Goal: Information Seeking & Learning: Check status

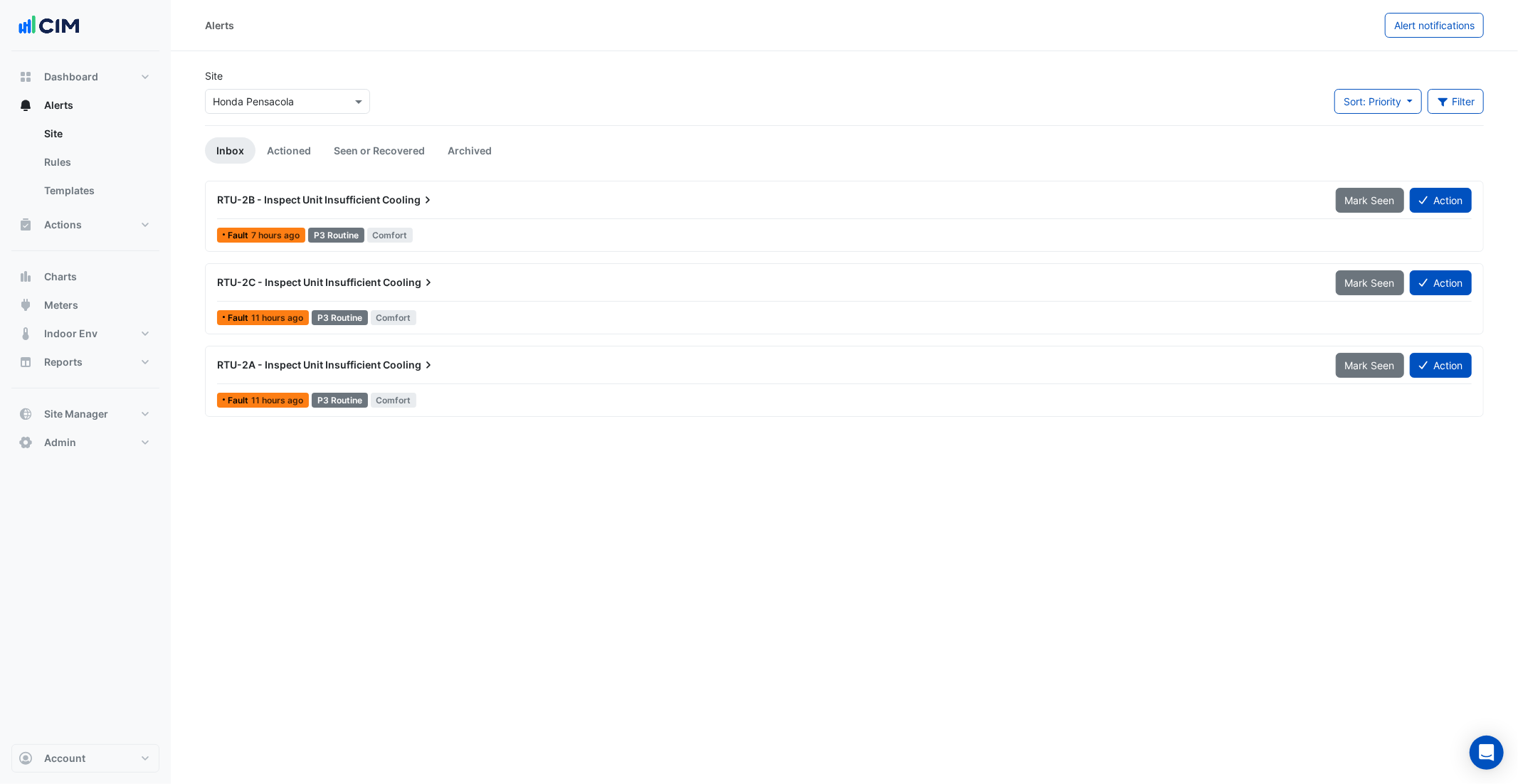
click at [334, 188] on div "RTU-2B - Inspect Unit Insufficient Cooling" at bounding box center [767, 200] width 1119 height 25
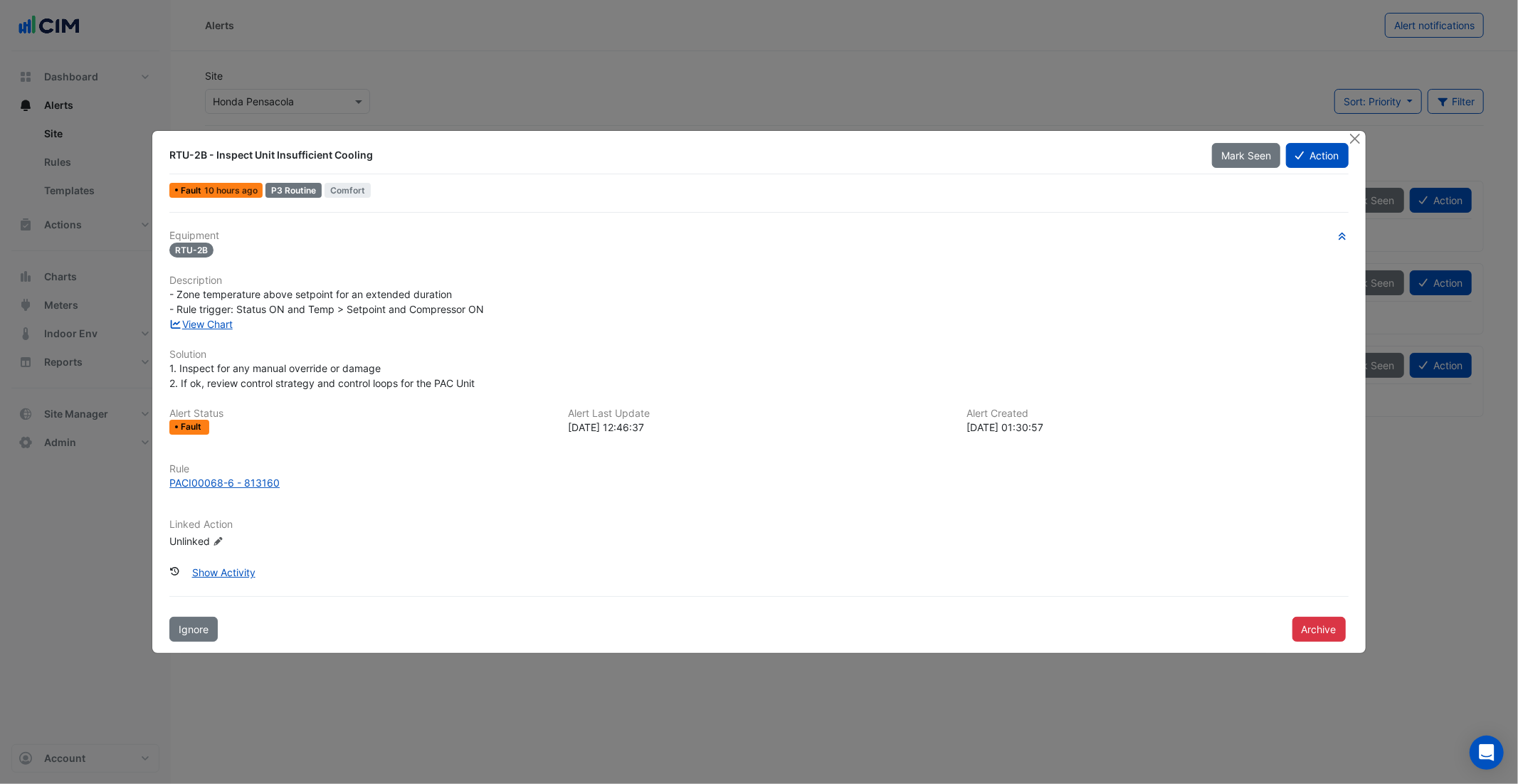
click at [1363, 139] on div at bounding box center [1357, 139] width 18 height 16
click at [1367, 133] on ngb-modal-window "RTU-2B - Inspect Unit Insufficient Cooling Mark Seen Action Fault 10 hours ago …" at bounding box center [759, 392] width 1518 height 784
click at [1358, 129] on div at bounding box center [1358, 129] width 0 height 0
click at [1361, 136] on div at bounding box center [1357, 139] width 18 height 16
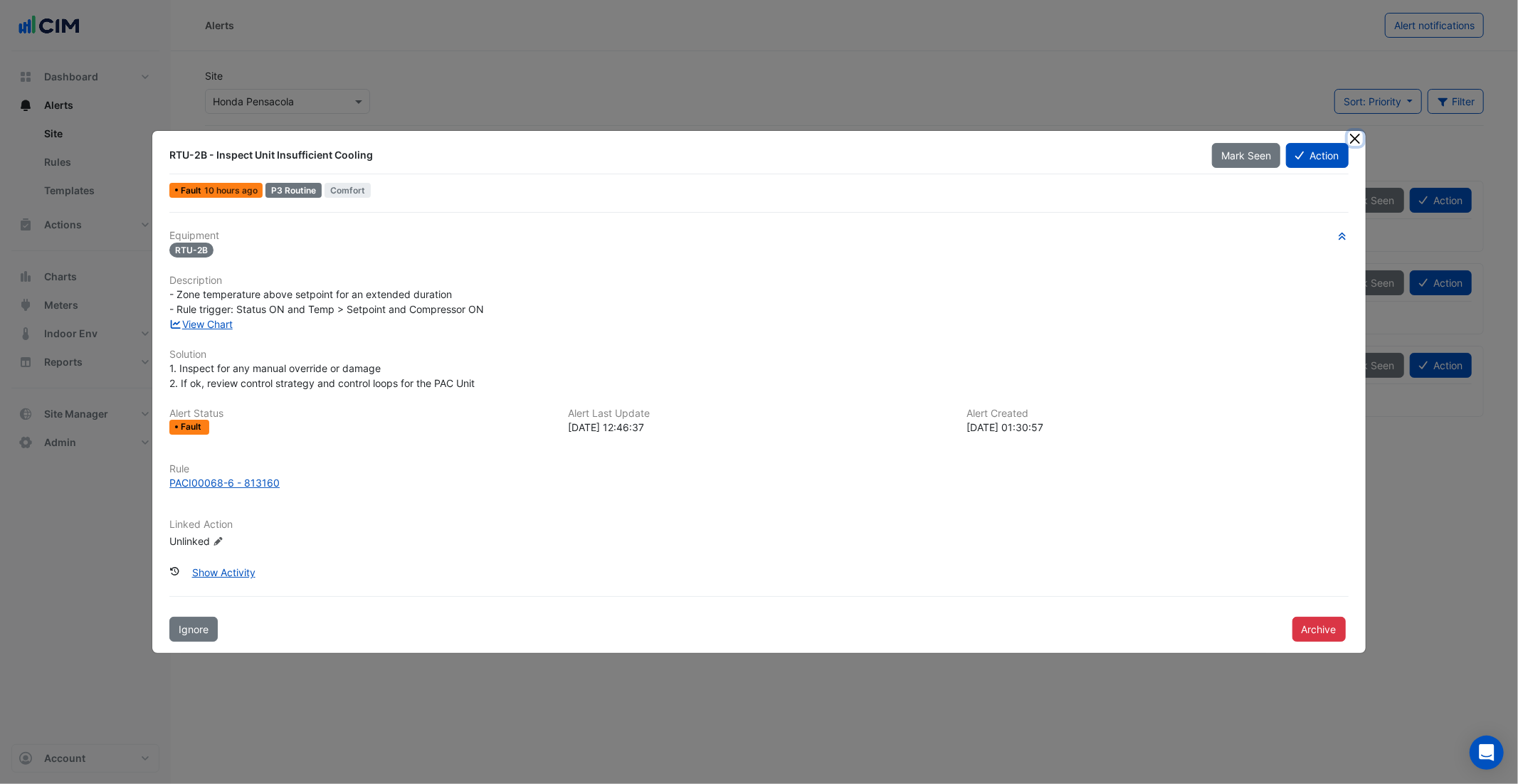
click at [1361, 136] on button "Close" at bounding box center [1355, 139] width 15 height 15
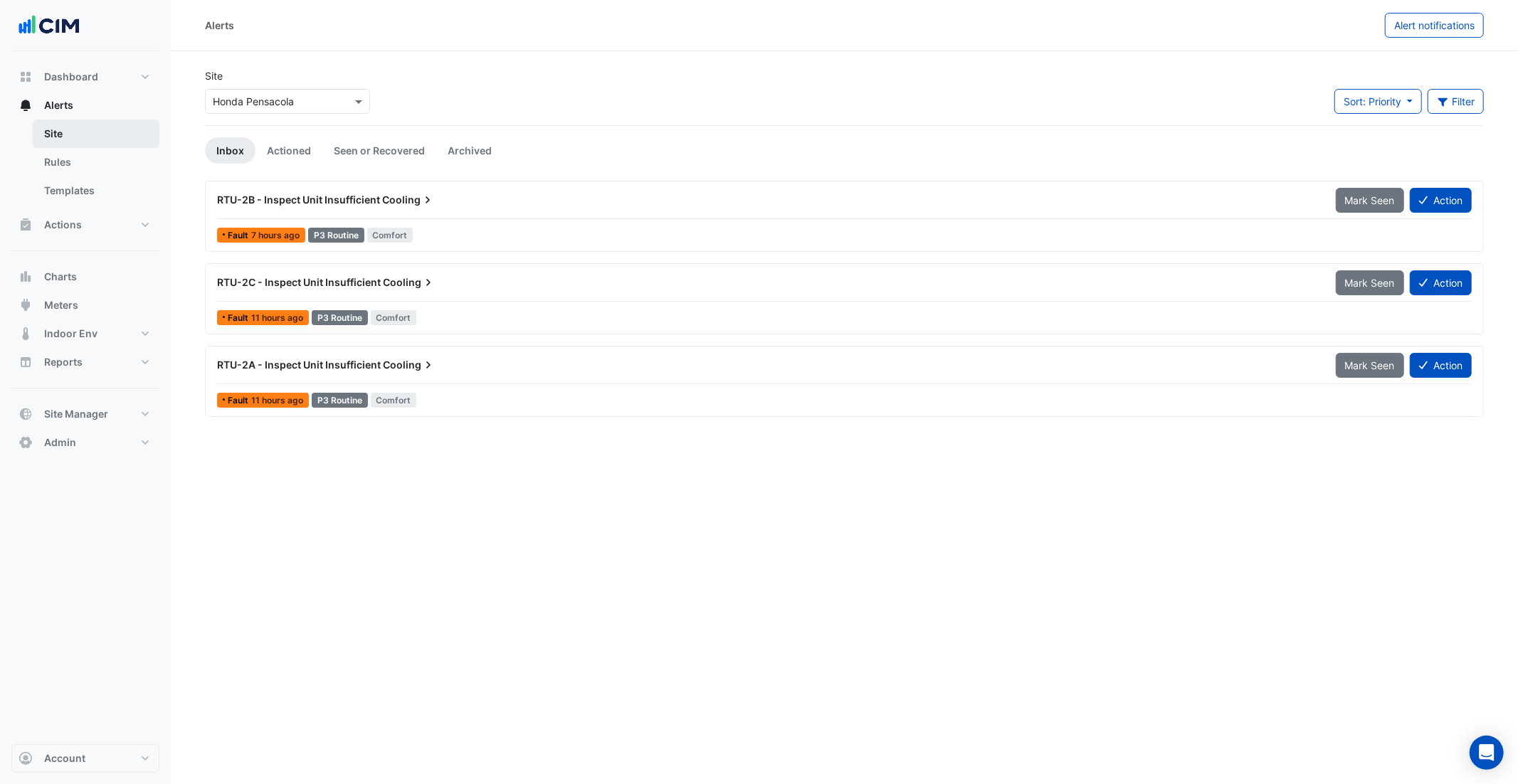
click at [80, 124] on link "Site" at bounding box center [96, 134] width 127 height 28
click at [269, 144] on link "Actioned" at bounding box center [288, 150] width 67 height 26
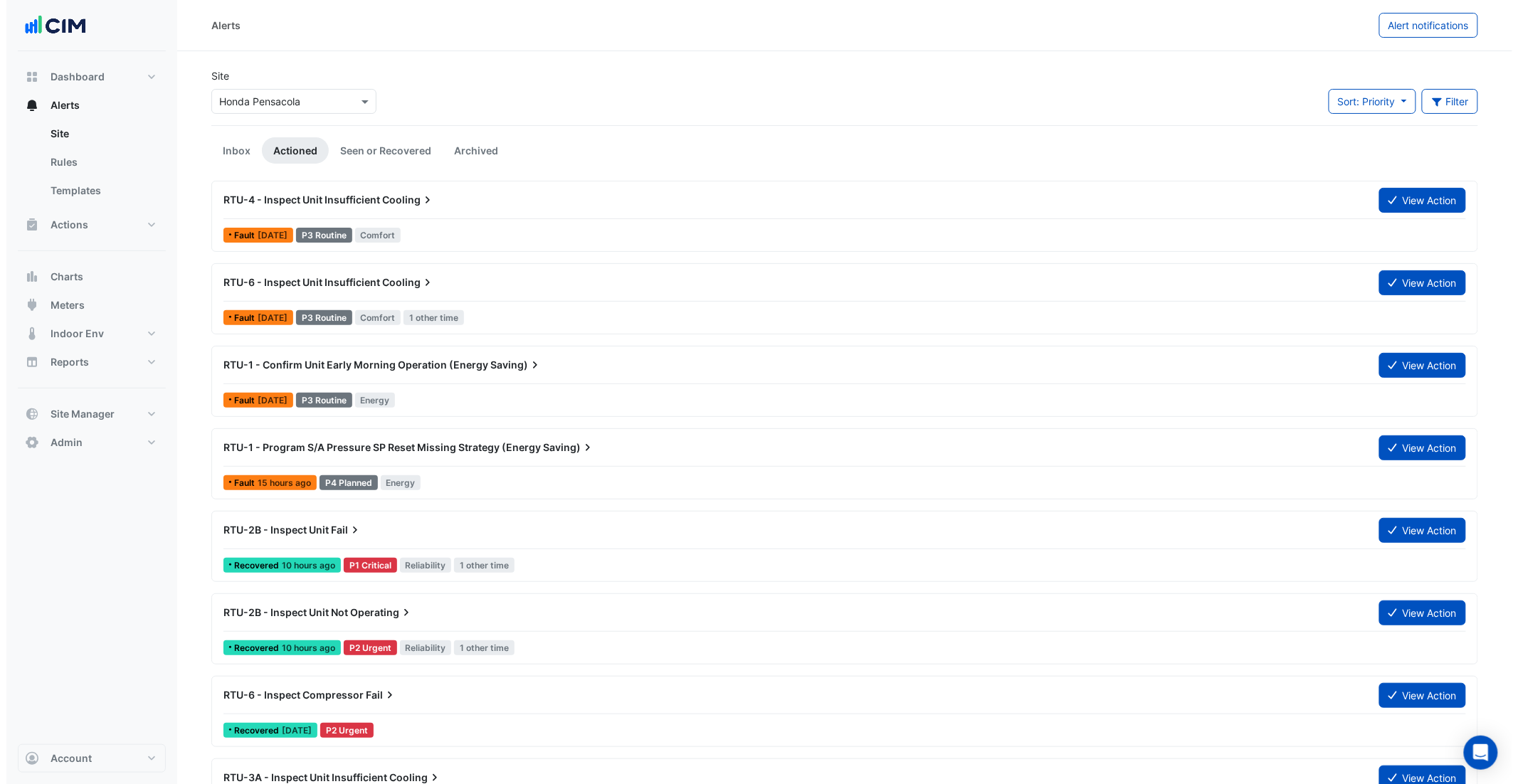
scroll to position [3, 0]
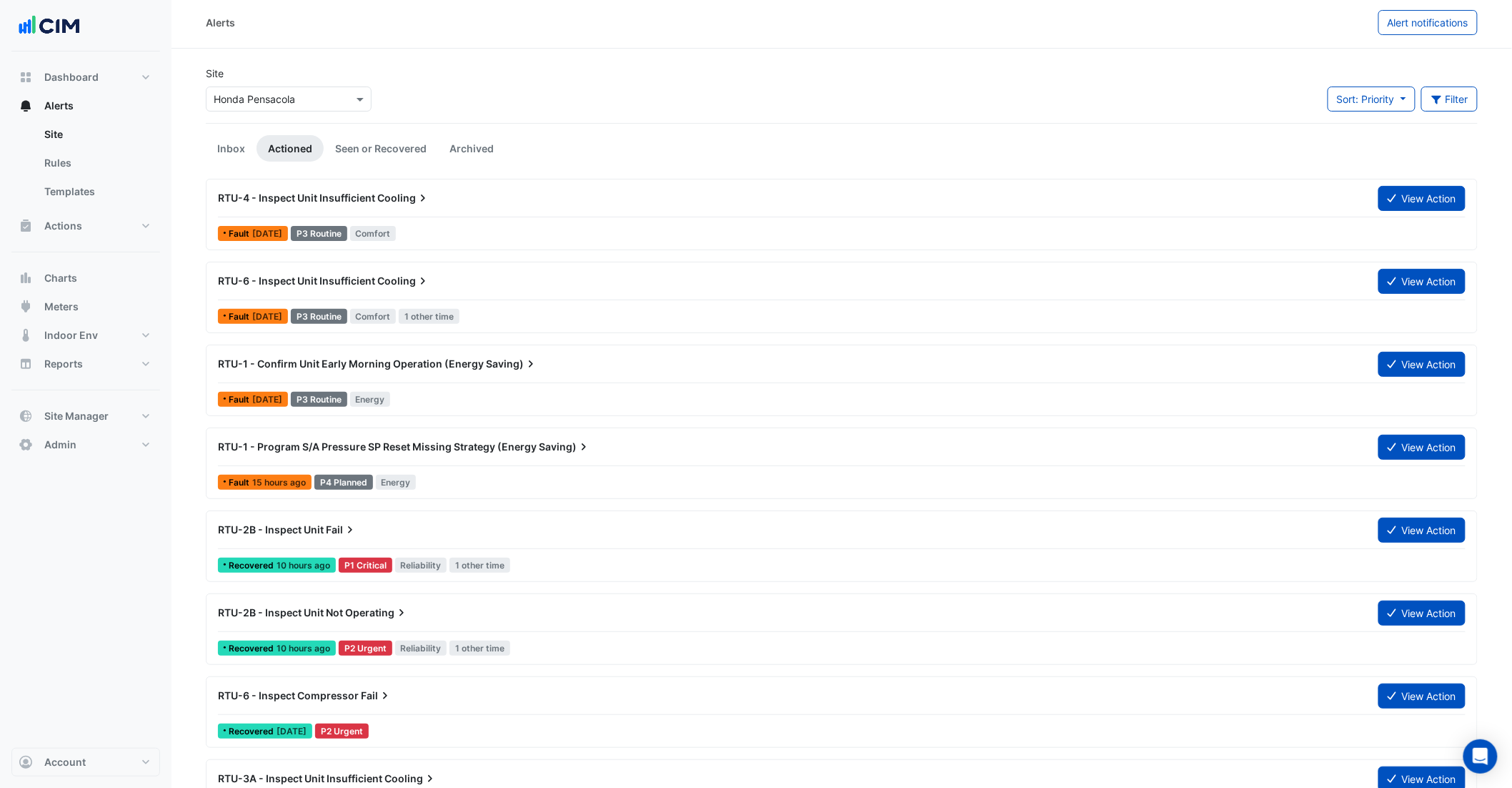
click at [429, 376] on div "RTU-1 - Confirm Unit Early Morning Operation (Energy Saving)" at bounding box center [789, 364] width 1161 height 26
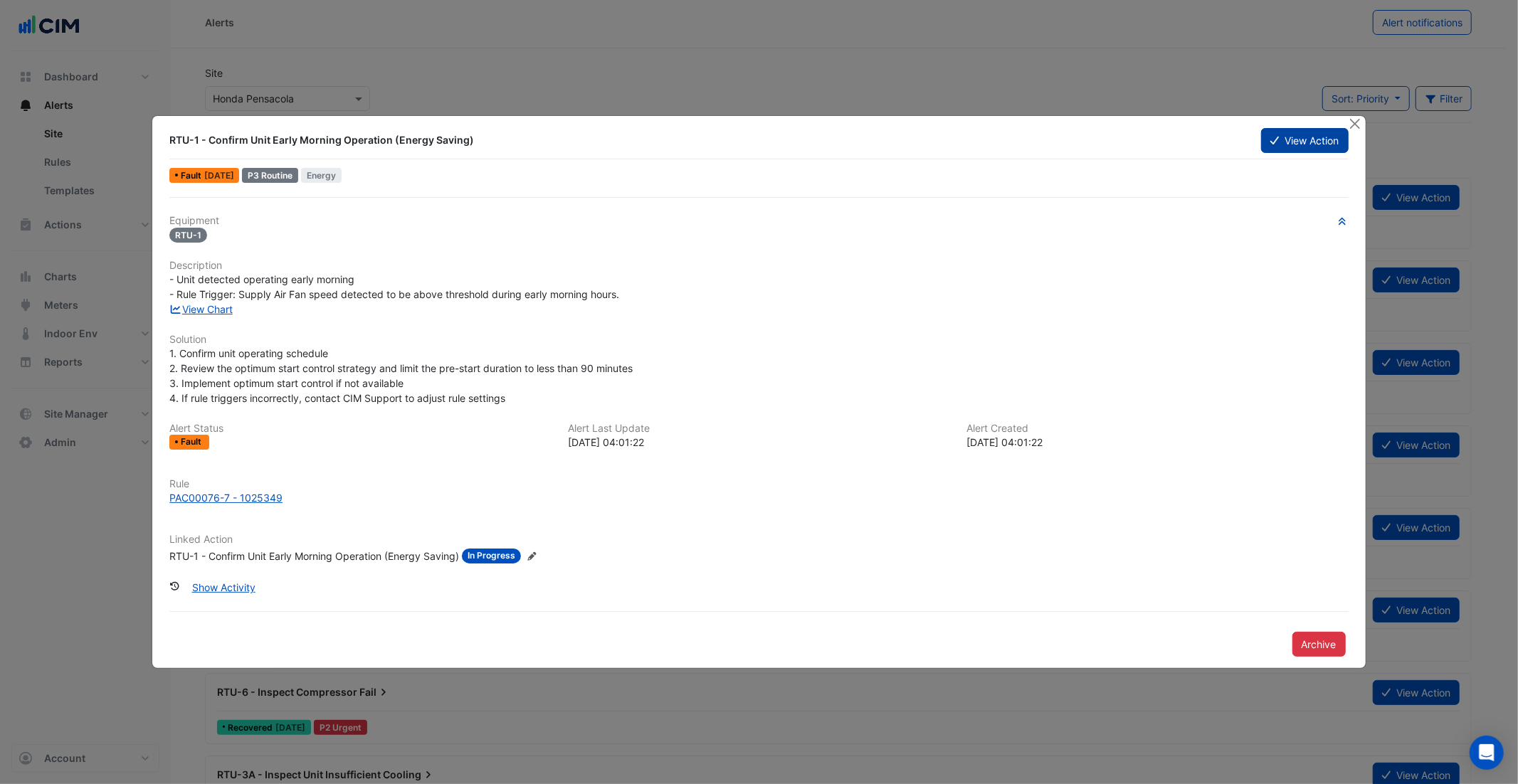
click at [1293, 148] on button "View Action" at bounding box center [1304, 140] width 87 height 25
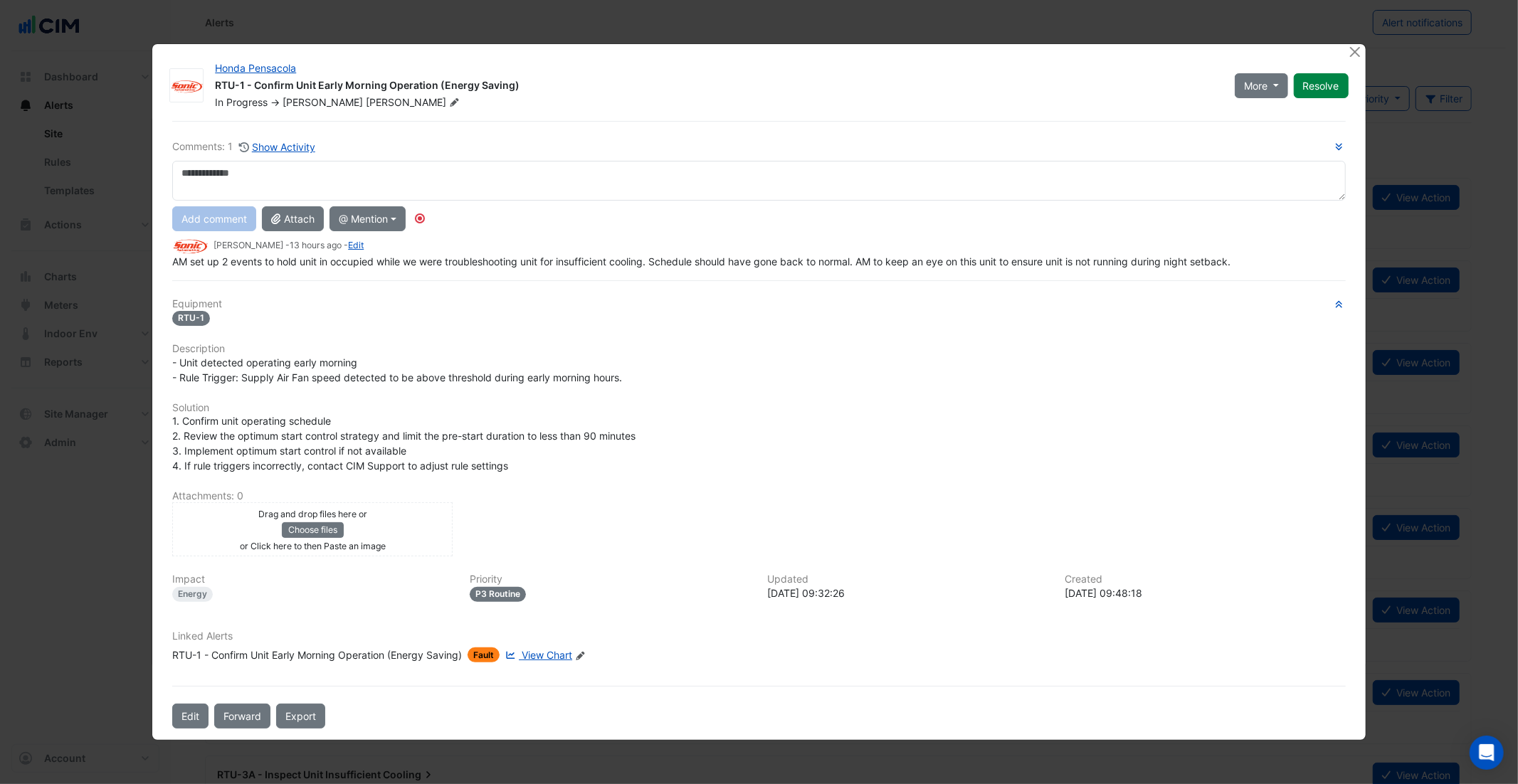
click at [542, 656] on span "View Chart" at bounding box center [546, 654] width 50 height 12
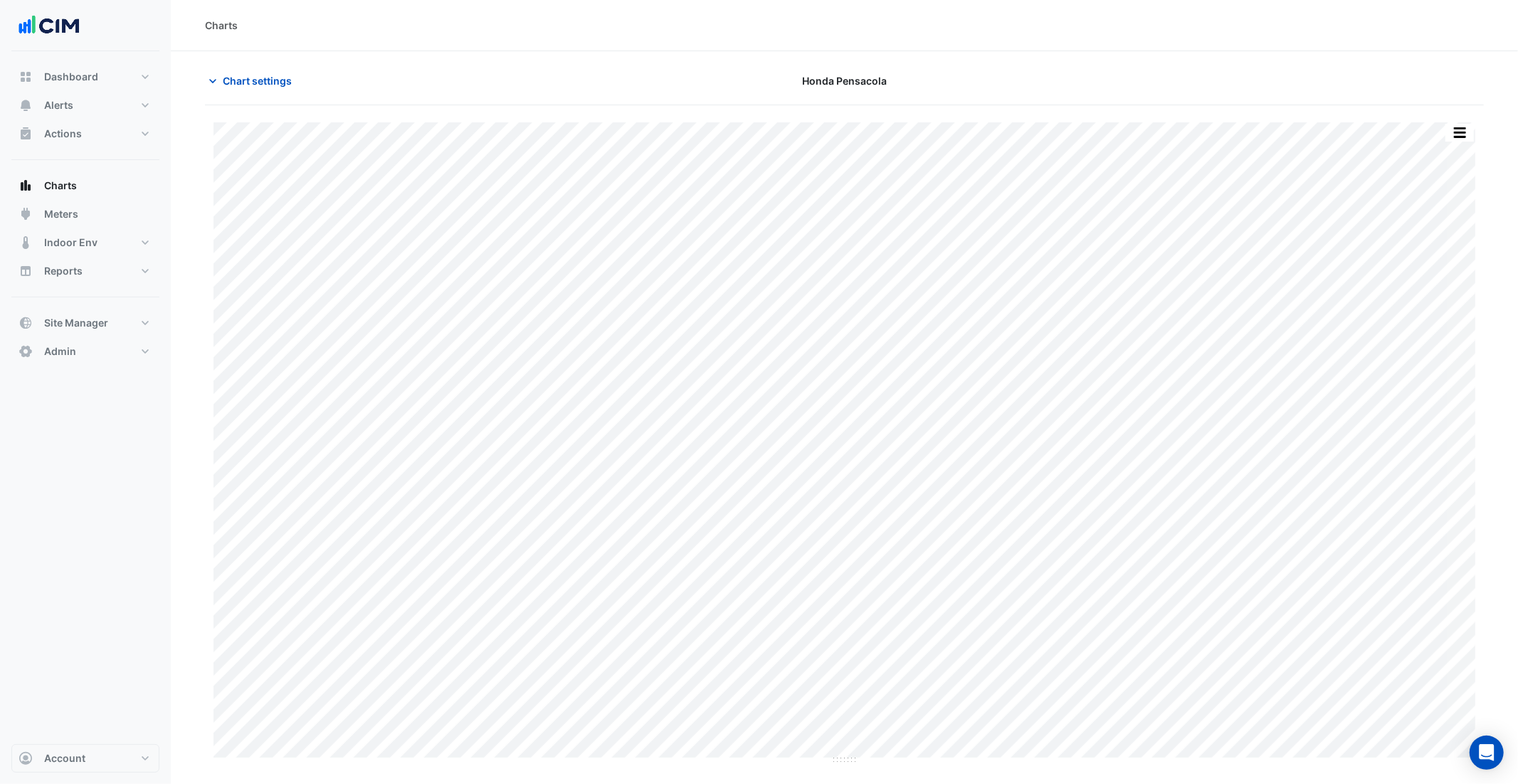
type input "**********"
click at [1422, 132] on button "button" at bounding box center [1431, 133] width 28 height 18
click at [263, 73] on span "Chart settings" at bounding box center [257, 81] width 69 height 15
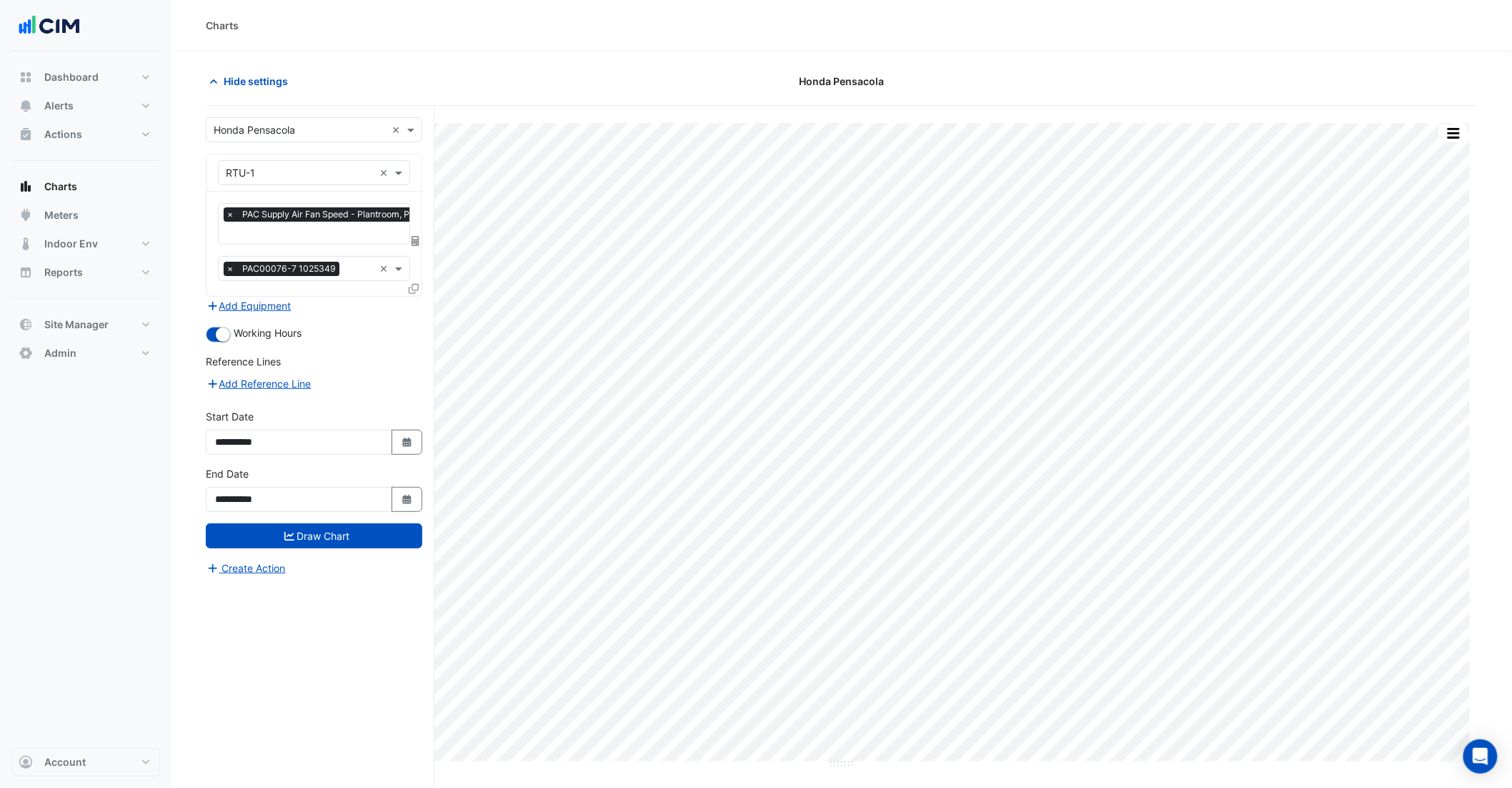
click at [332, 231] on input "text" at bounding box center [339, 234] width 227 height 15
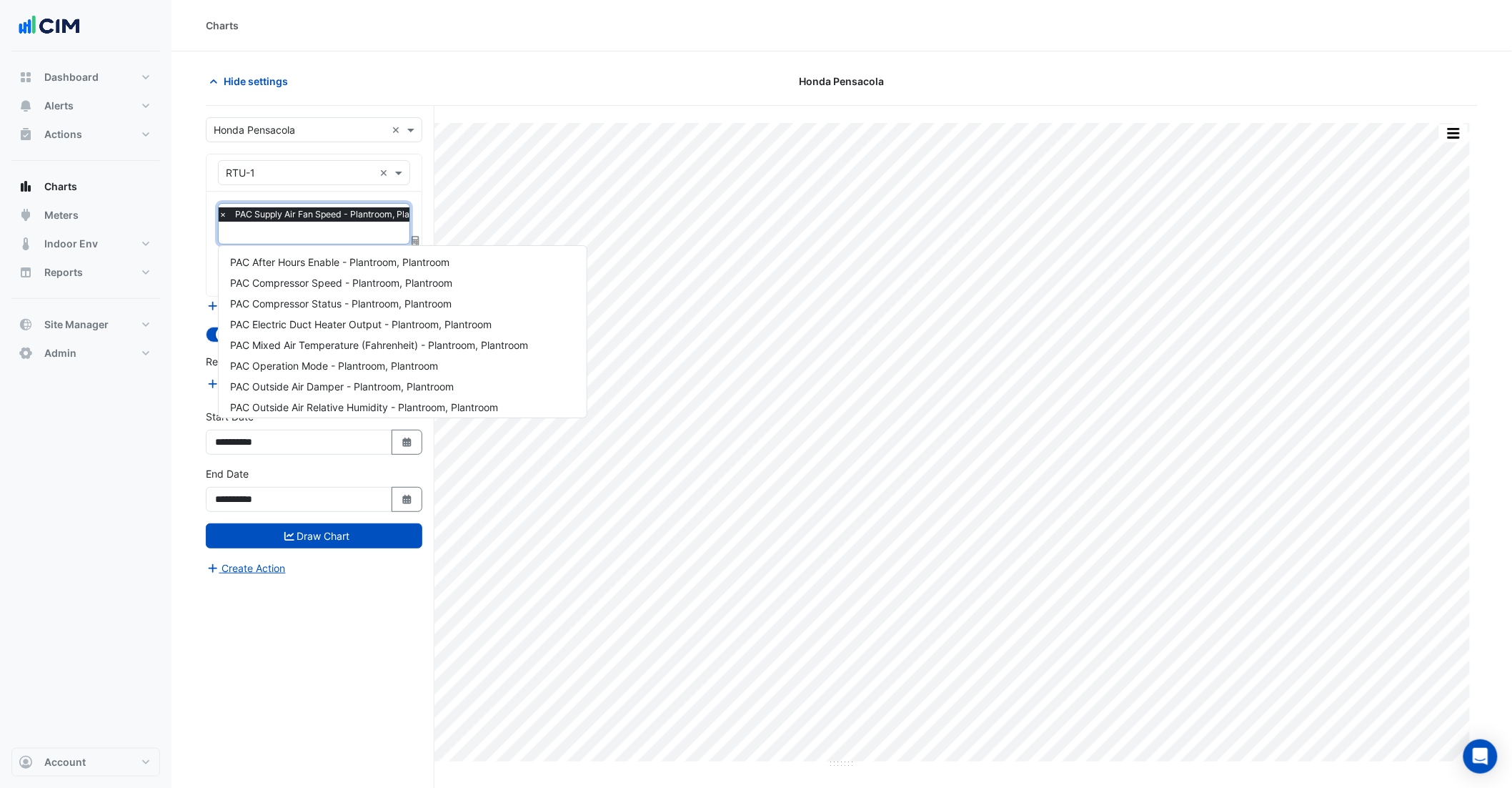
scroll to position [233, 0]
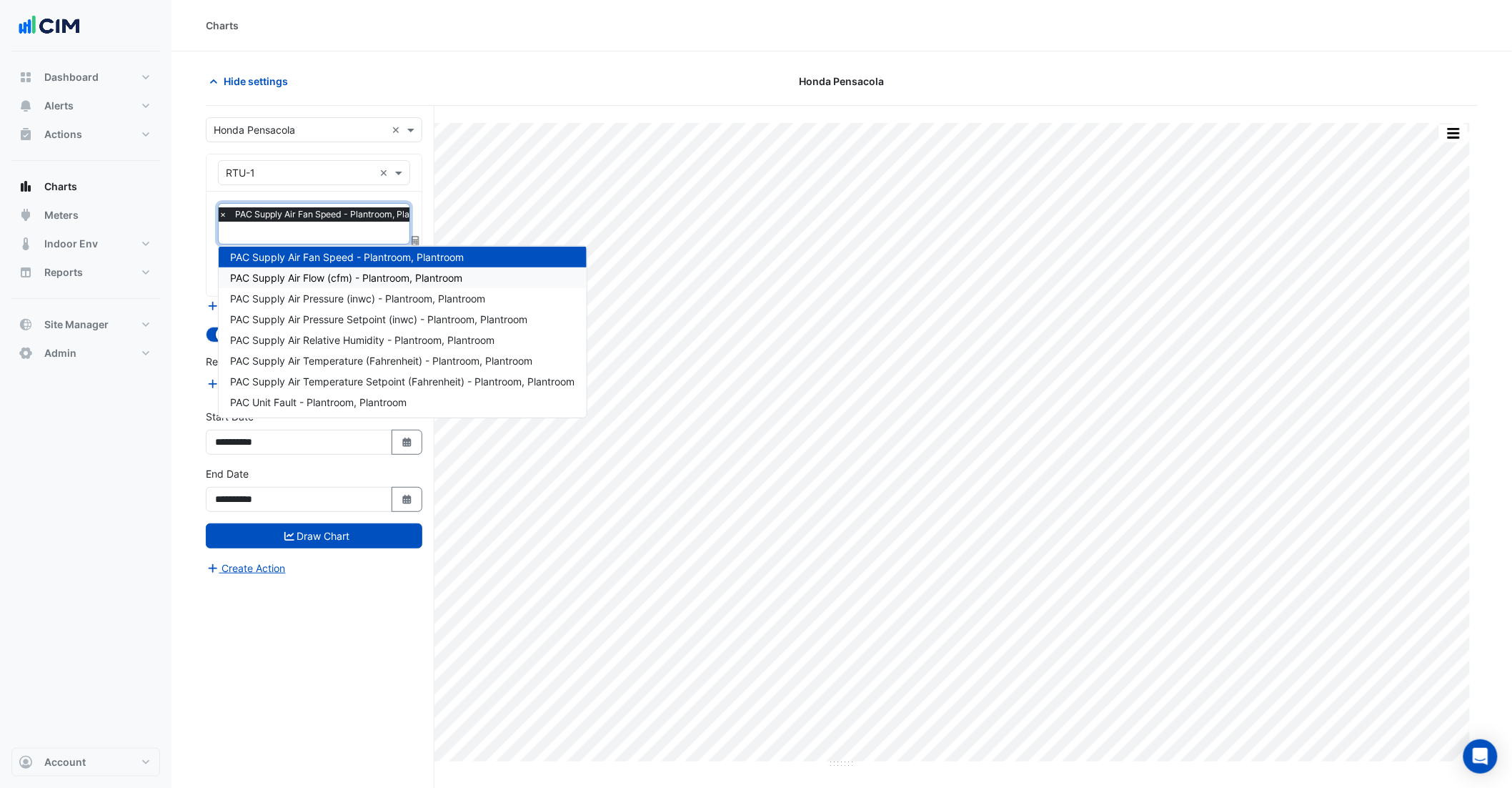
click at [337, 280] on span "PAC Supply Air Flow (cfm) - Plantroom, Plantroom" at bounding box center [346, 278] width 232 height 12
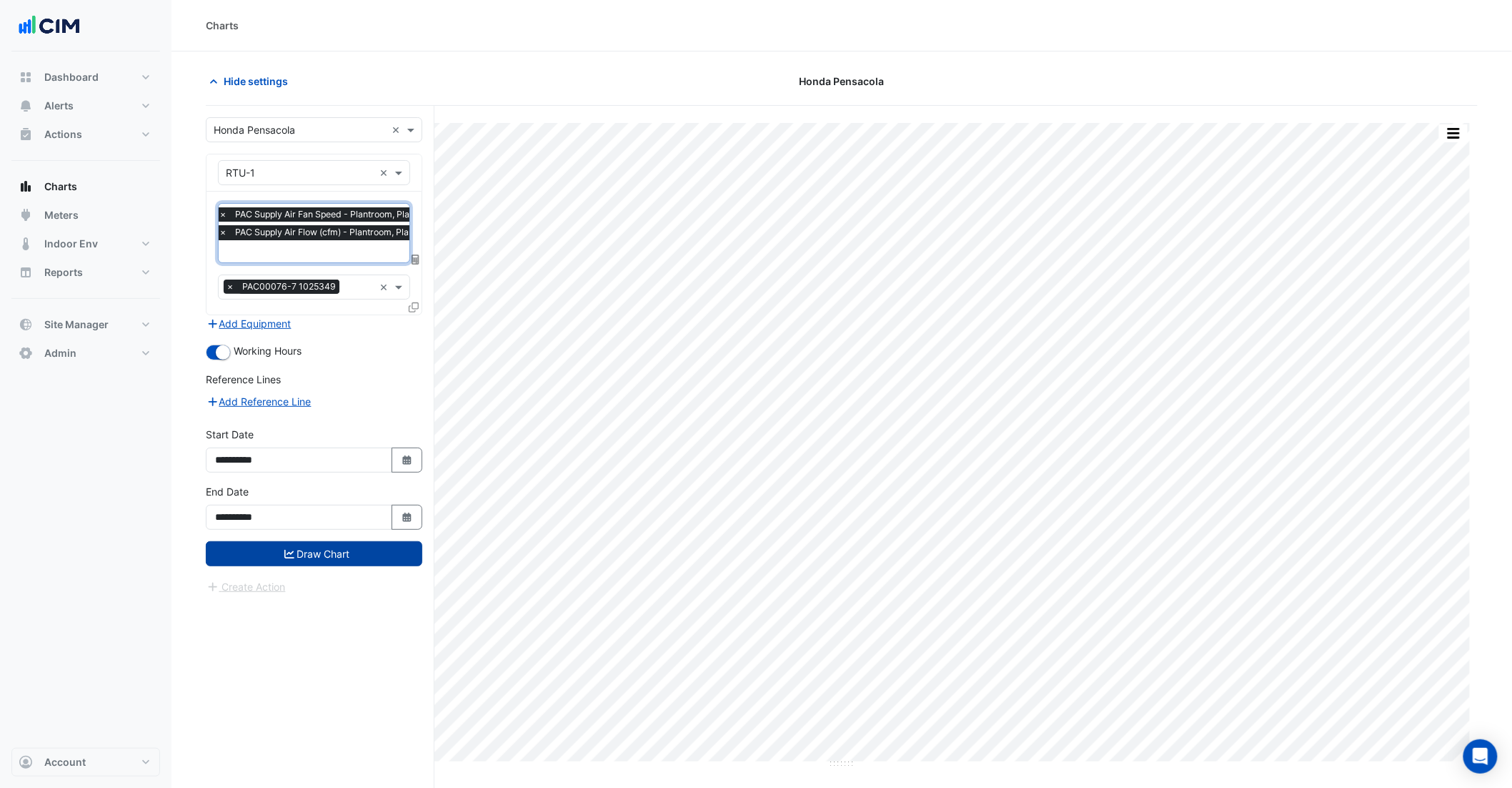
click at [355, 553] on button "Draw Chart" at bounding box center [314, 553] width 217 height 25
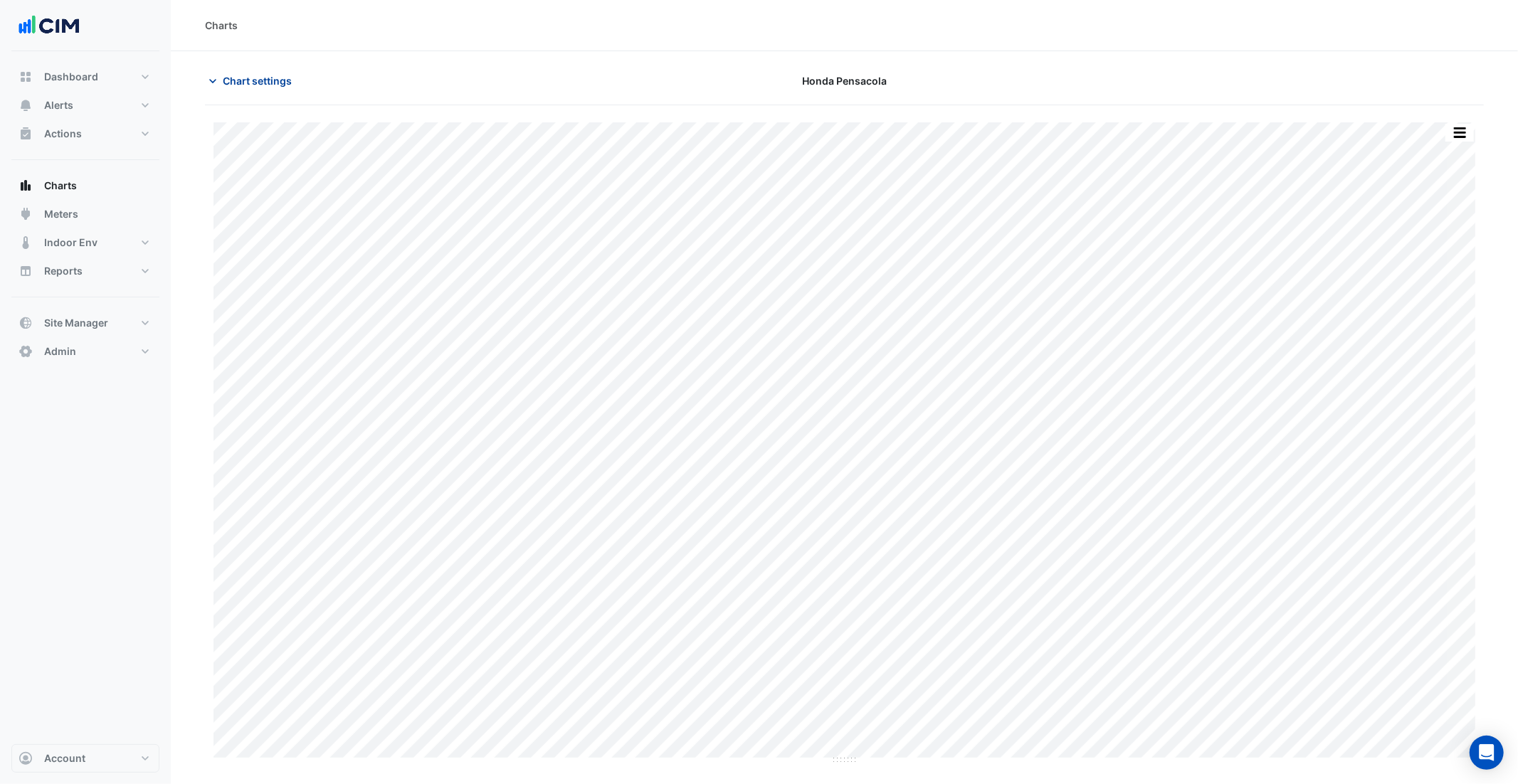
click at [276, 78] on span "Chart settings" at bounding box center [257, 81] width 69 height 15
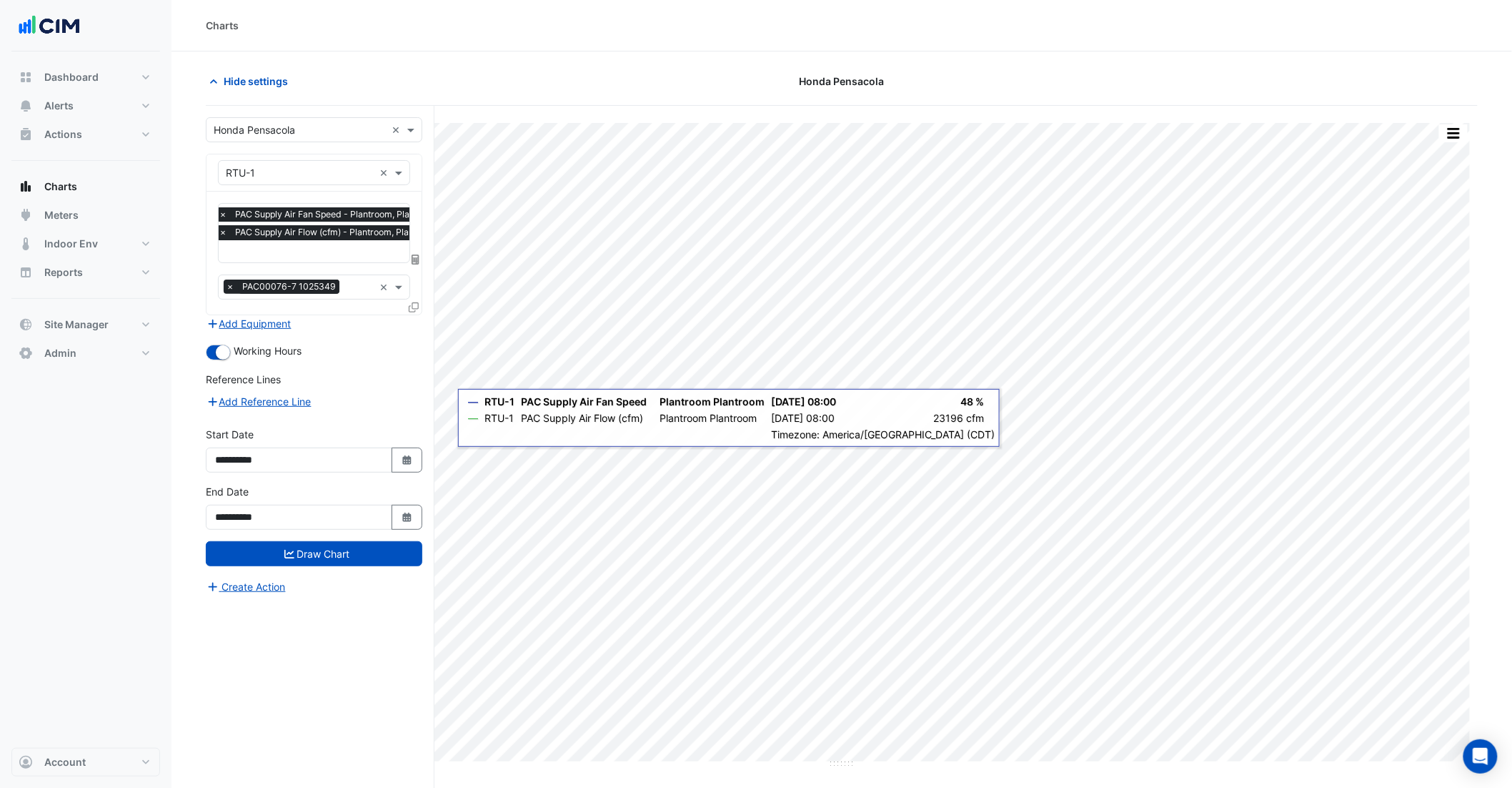
click at [300, 695] on div "**********" at bounding box center [320, 474] width 229 height 736
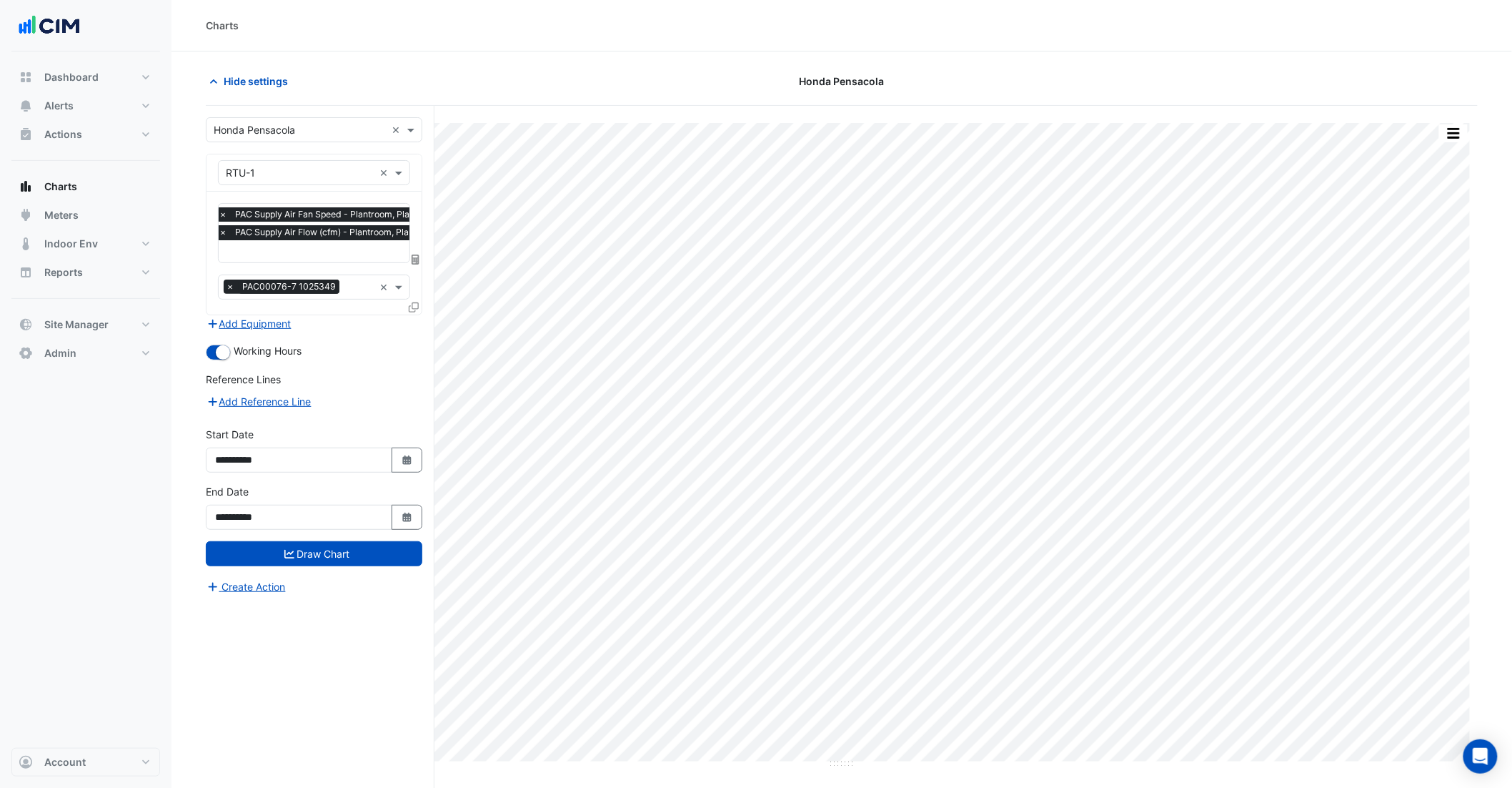
click at [1386, 87] on div at bounding box center [1271, 81] width 430 height 25
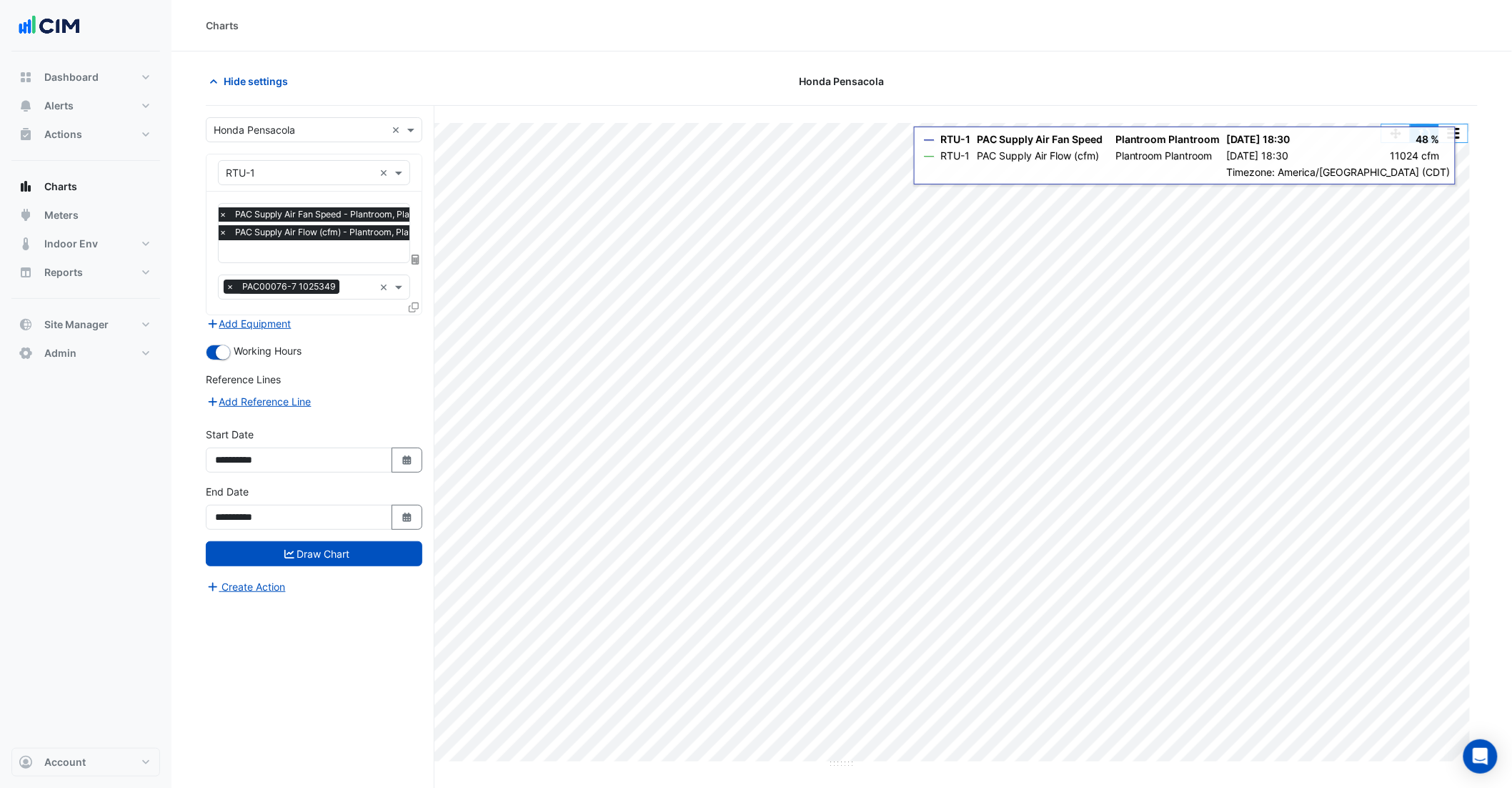
click at [1424, 136] on button "button" at bounding box center [1425, 133] width 29 height 18
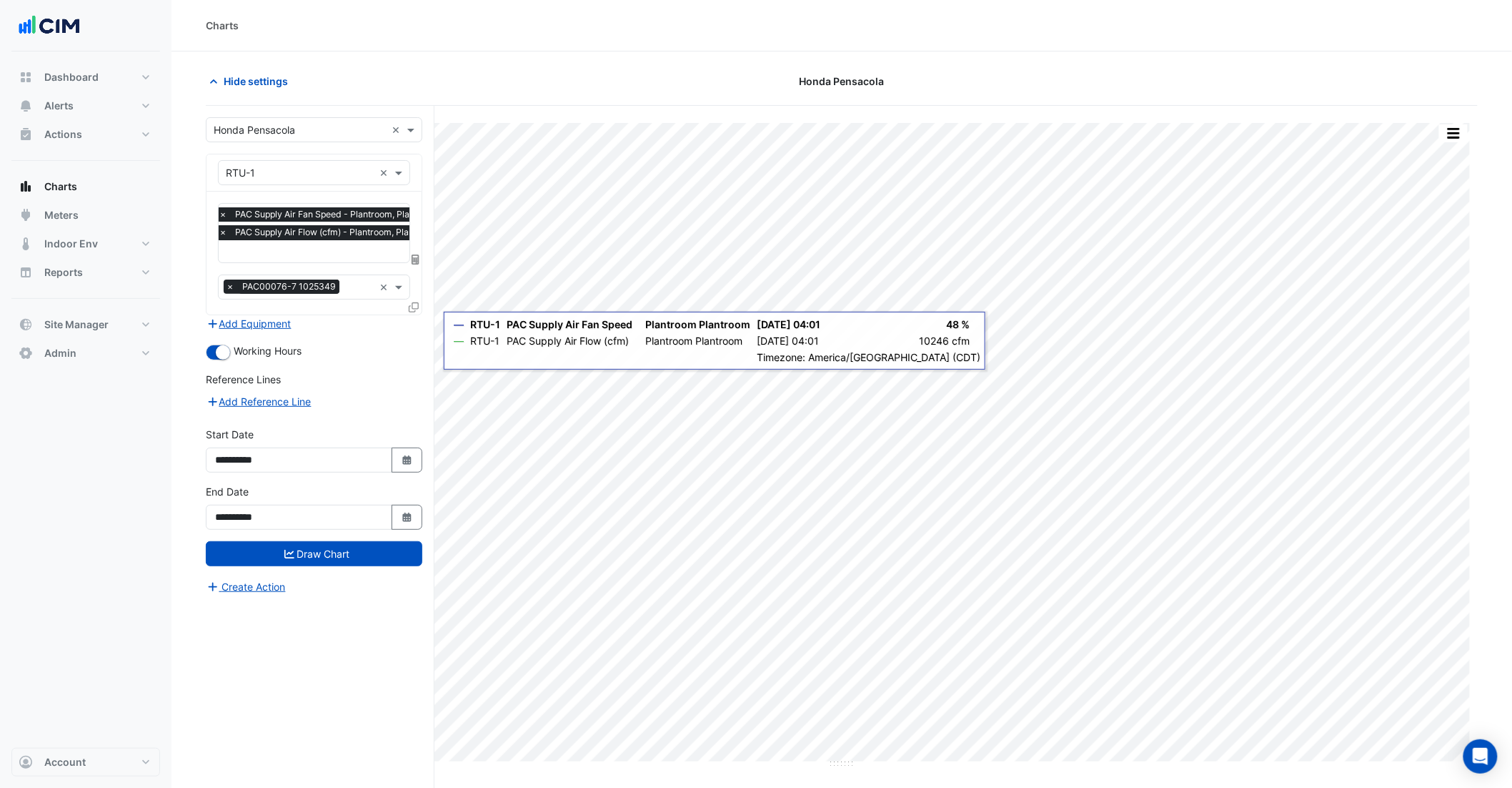
click at [332, 242] on div "× PAC Supply Air Fan Speed - Plantroom, Plantroom × PAC Supply Air Flow (cfm) -…" at bounding box center [331, 225] width 229 height 36
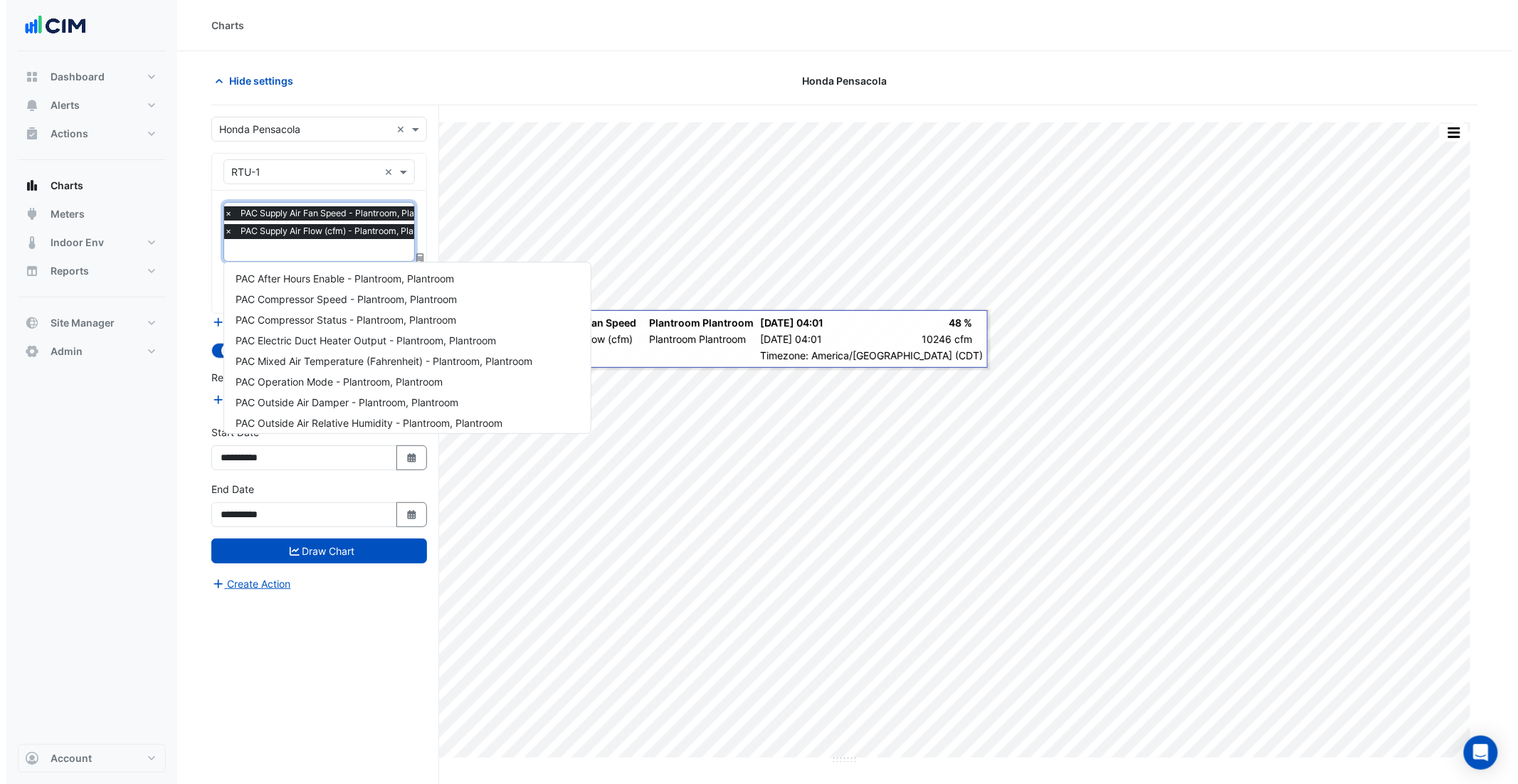
scroll to position [252, 0]
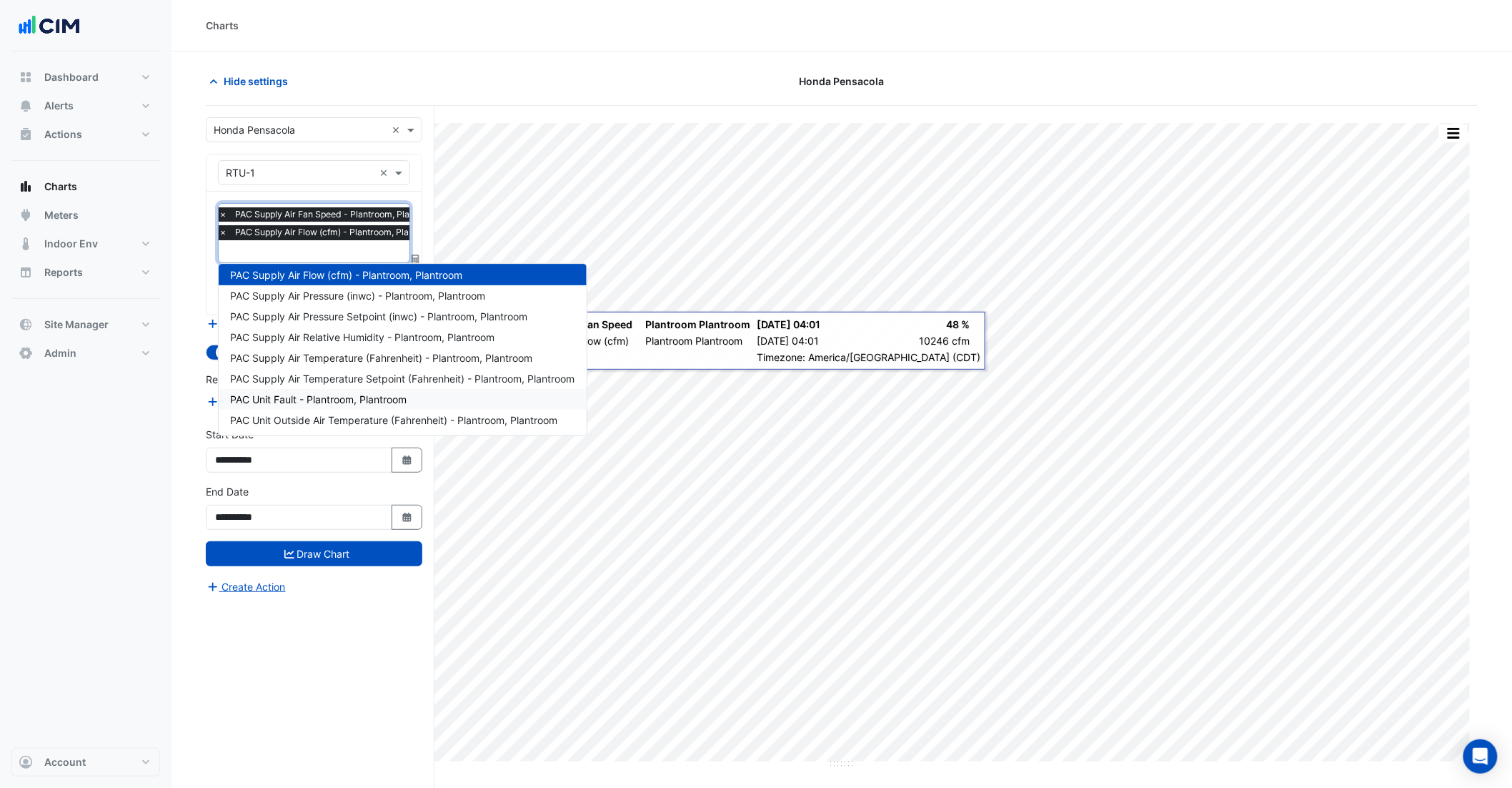
click at [350, 405] on div "PAC Unit Fault - Plantroom, Plantroom" at bounding box center [402, 400] width 368 height 21
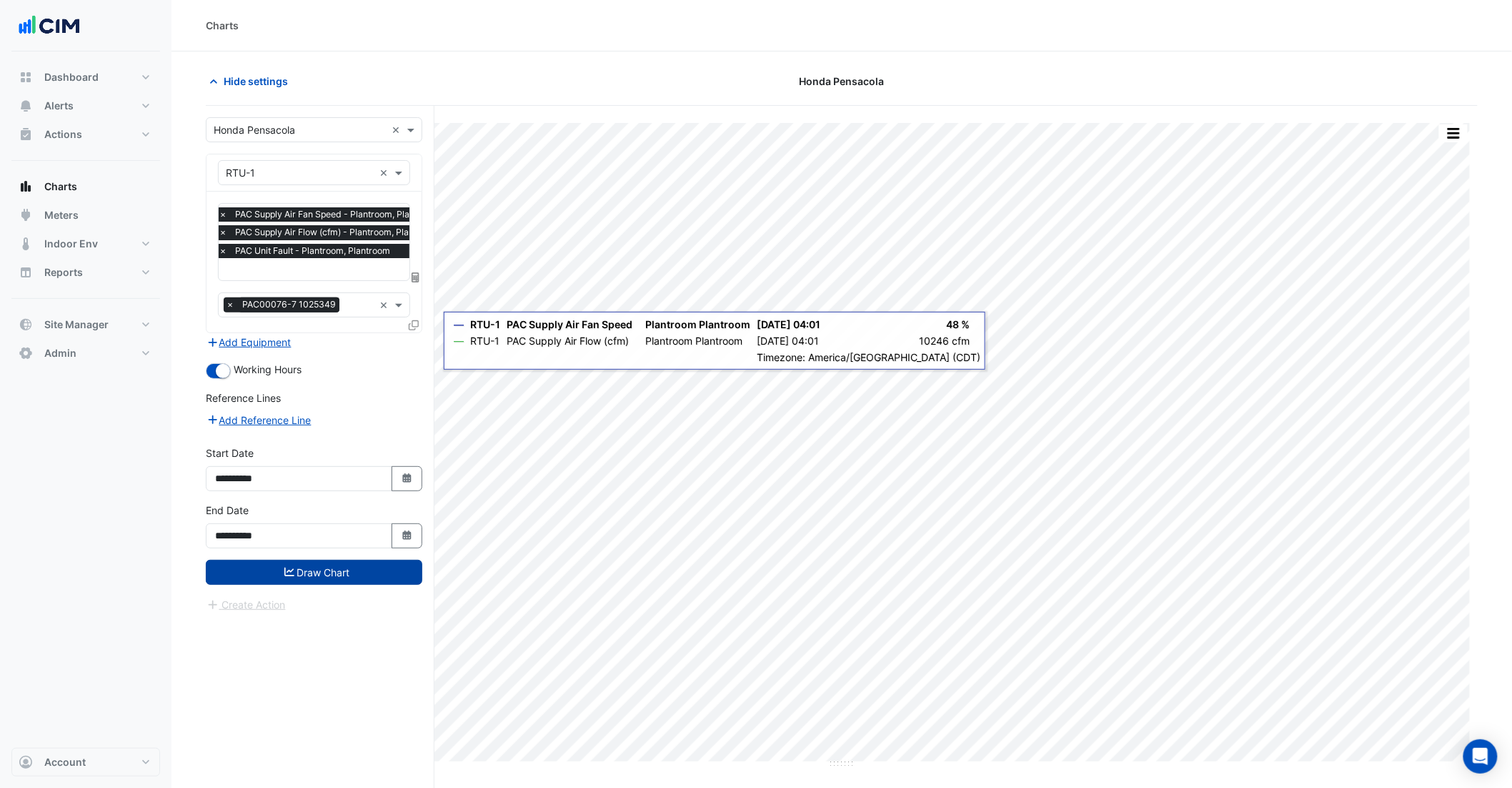
click at [337, 577] on button "Draw Chart" at bounding box center [314, 572] width 217 height 25
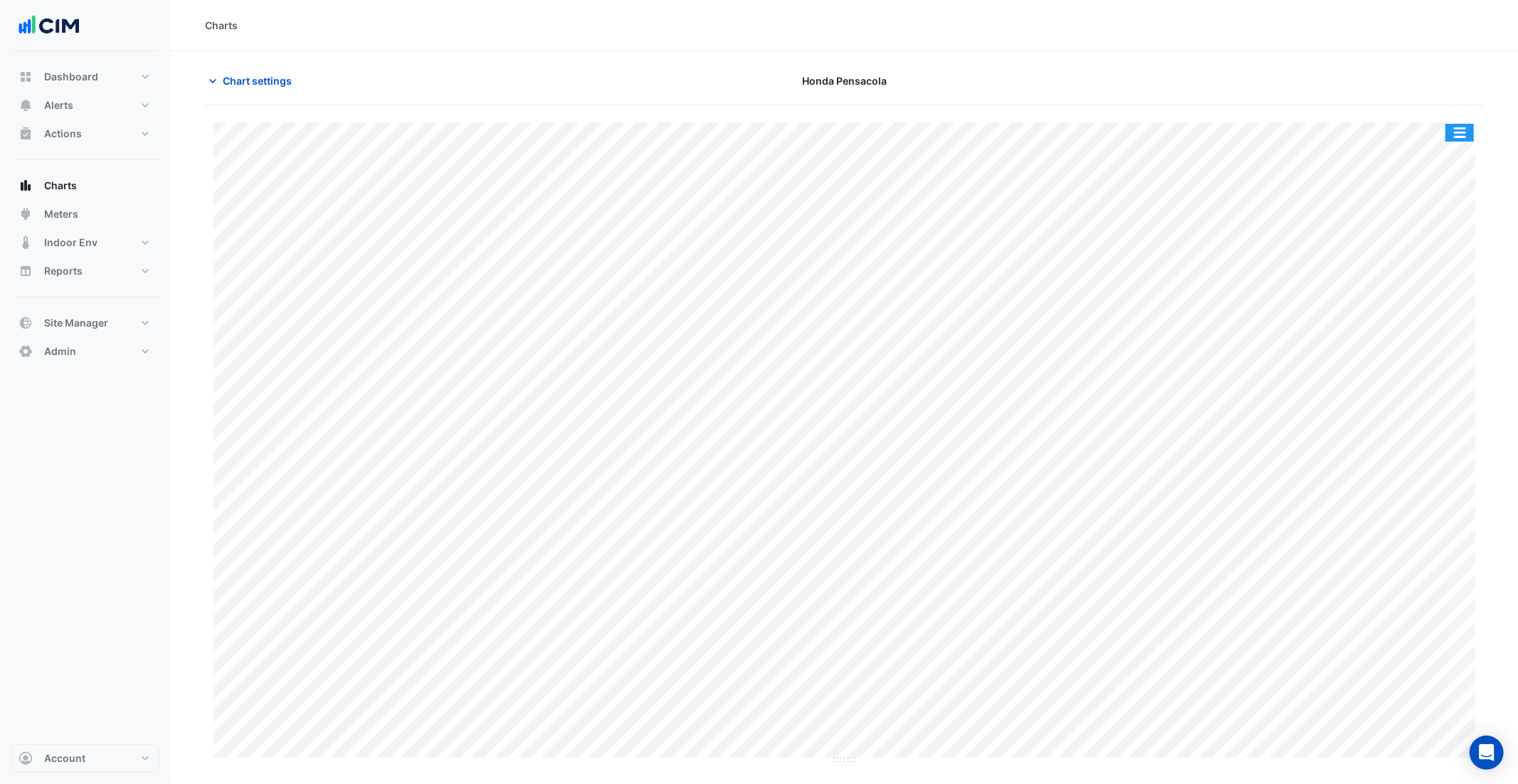
click at [1458, 128] on button "button" at bounding box center [1460, 133] width 28 height 18
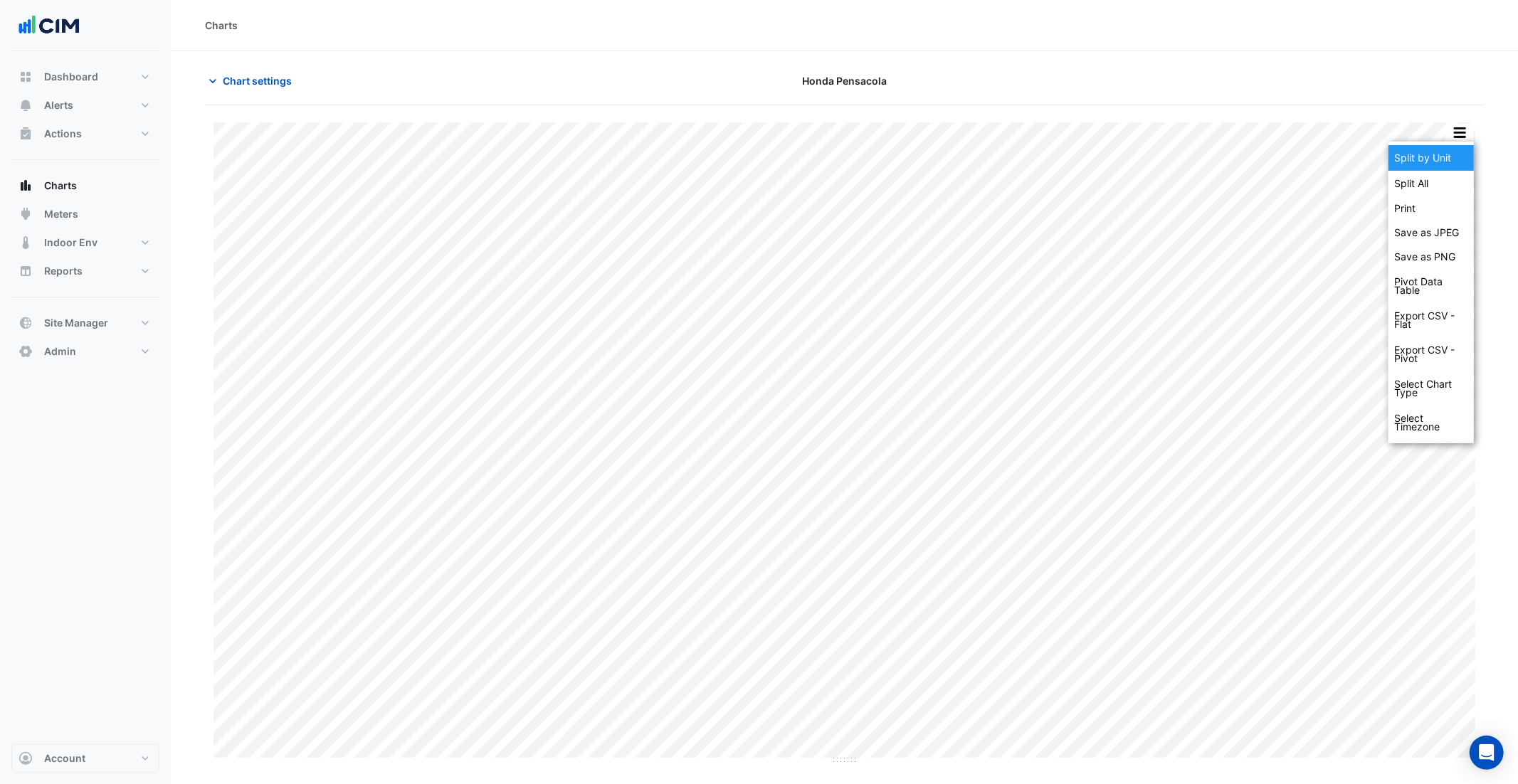
click at [1461, 153] on div "Split by Unit" at bounding box center [1431, 158] width 85 height 25
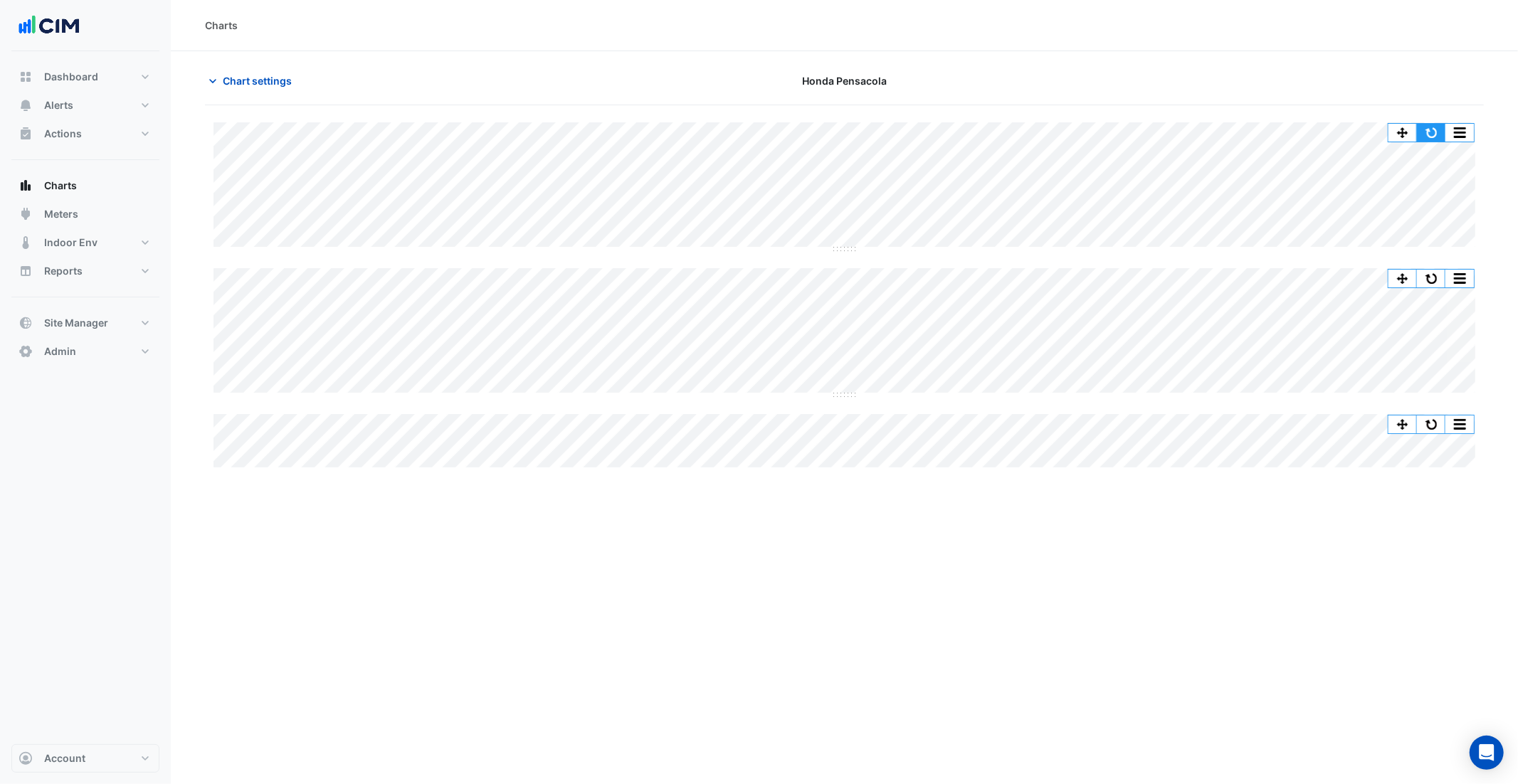
click at [1432, 133] on button "button" at bounding box center [1431, 133] width 28 height 18
